Goal: Transaction & Acquisition: Obtain resource

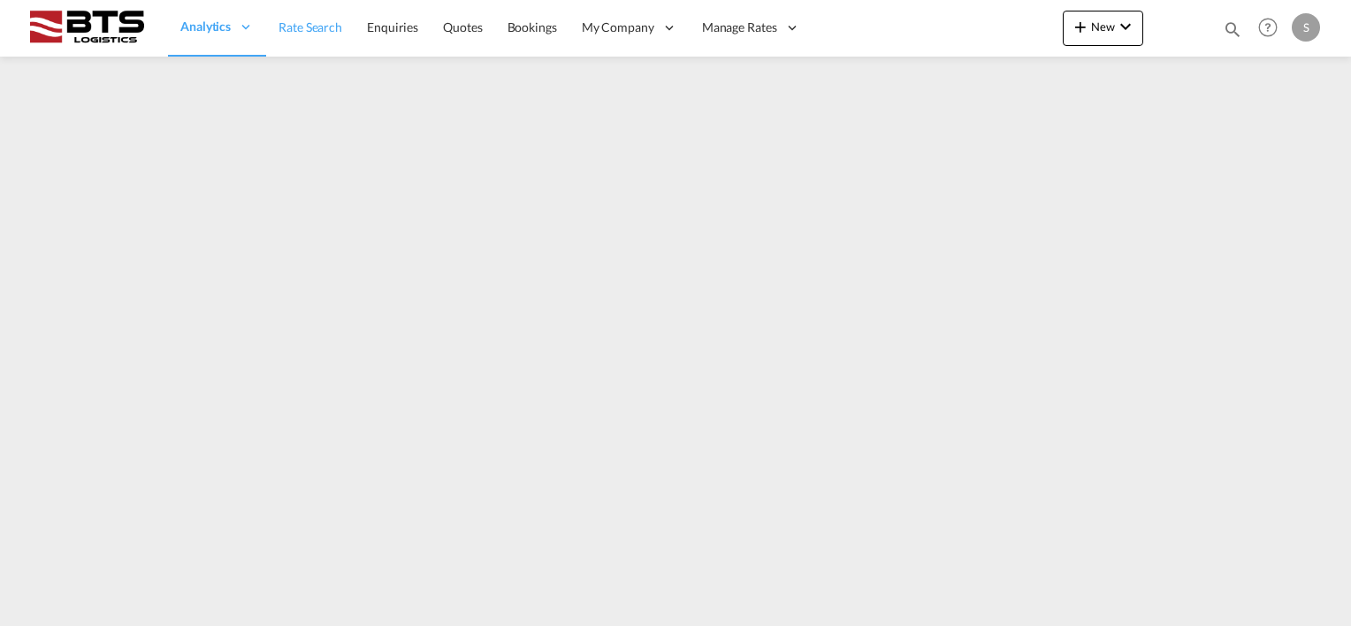
click at [303, 25] on span "Rate Search" at bounding box center [310, 26] width 64 height 15
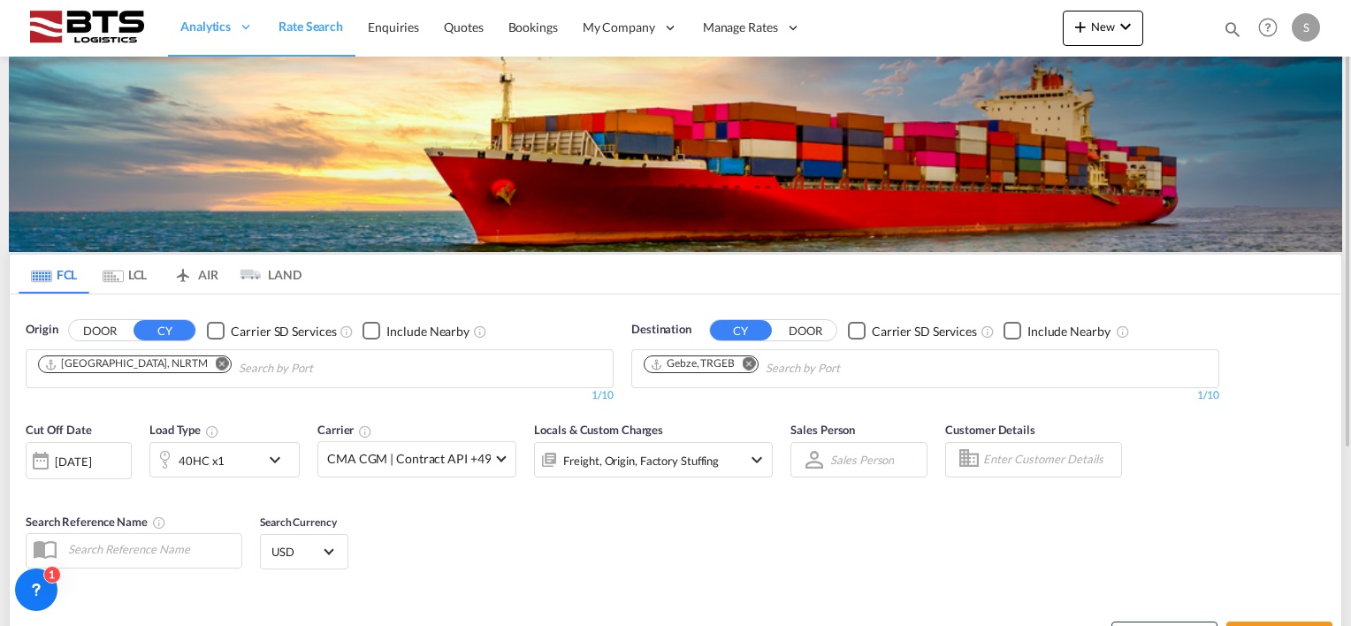
click at [750, 358] on md-icon "Remove" at bounding box center [748, 363] width 13 height 13
click at [709, 366] on body "Analytics Reports Dashboard Rate Search Enquiries Quotes Bookings" at bounding box center [675, 313] width 1351 height 626
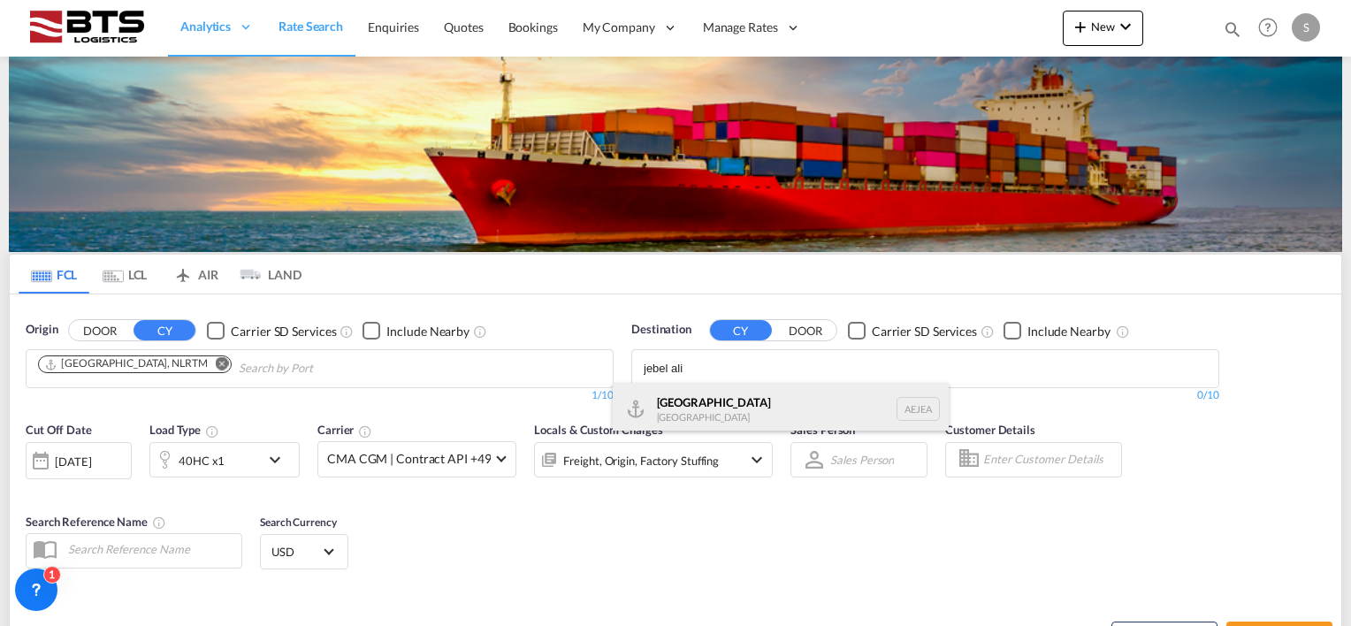
type input "jebel ali"
click at [657, 415] on div "[GEOGRAPHIC_DATA] [GEOGRAPHIC_DATA]" at bounding box center [781, 409] width 336 height 53
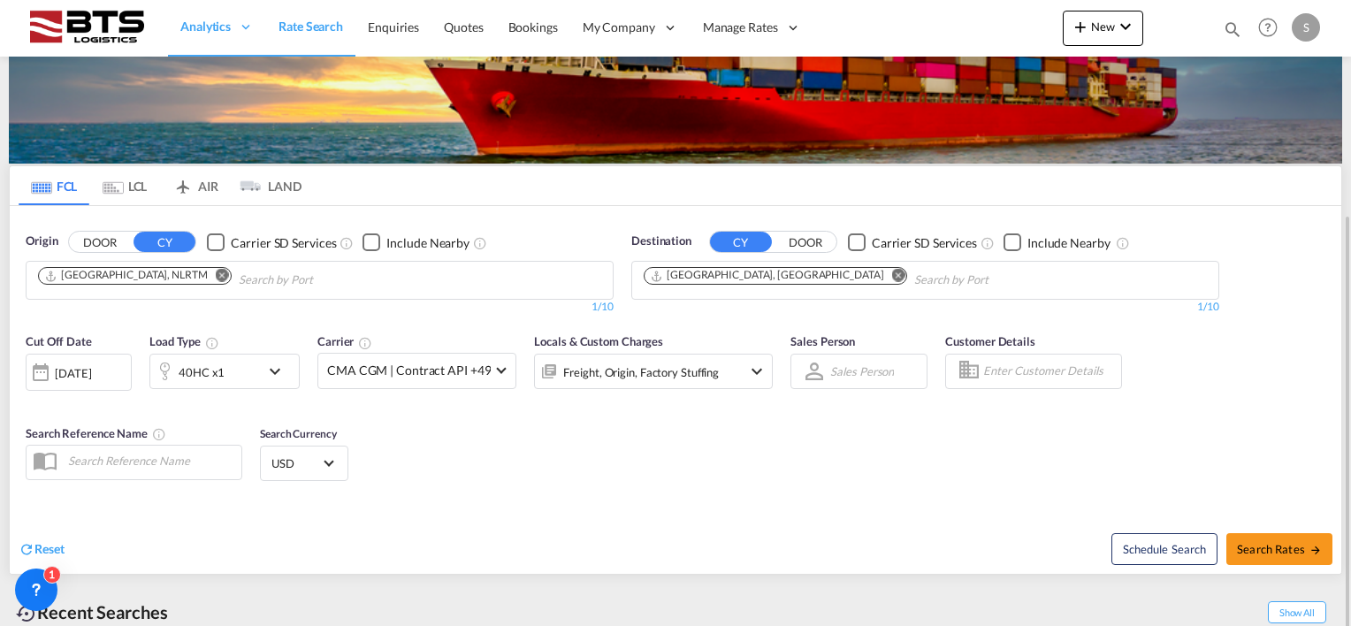
scroll to position [177, 0]
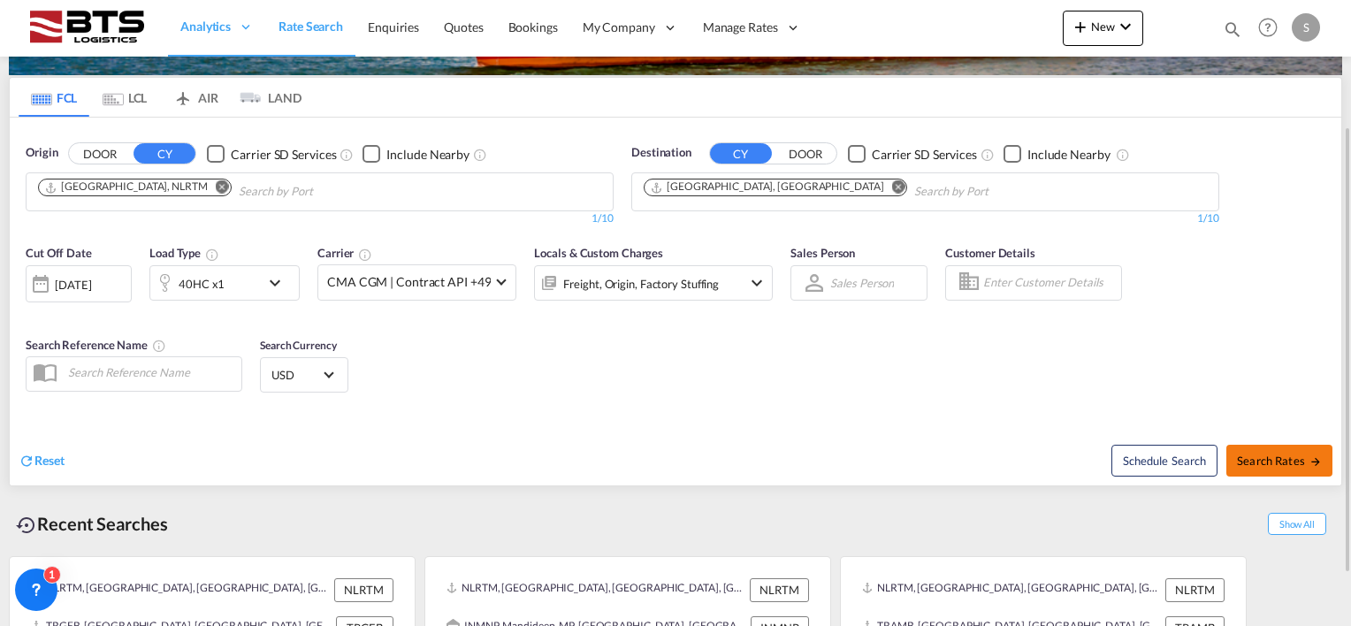
click at [1266, 460] on span "Search Rates" at bounding box center [1279, 460] width 85 height 14
type input "NLRTM to AEJEA / [DATE]"
